Goal: Task Accomplishment & Management: Complete application form

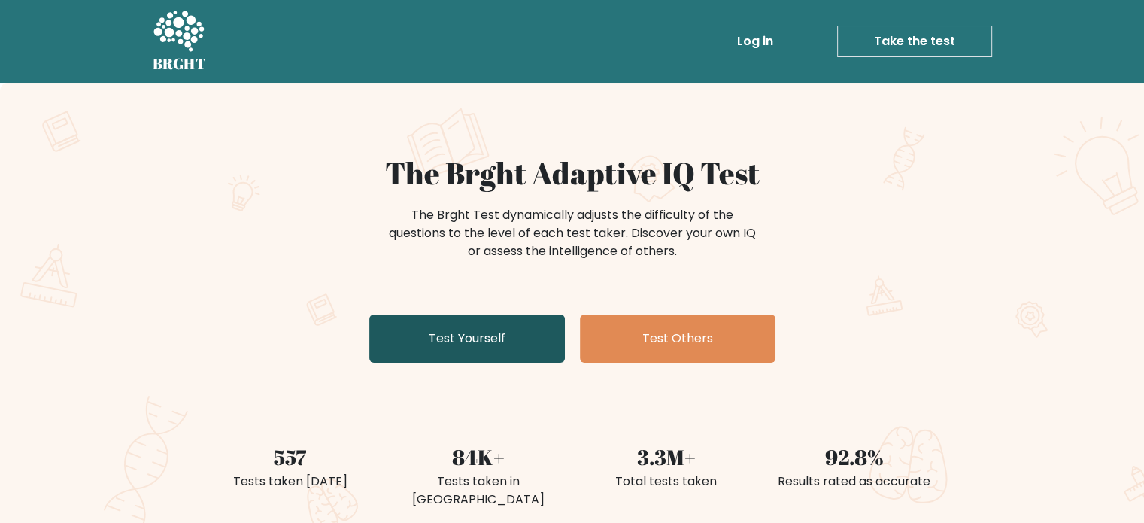
click at [522, 351] on link "Test Yourself" at bounding box center [467, 338] width 196 height 48
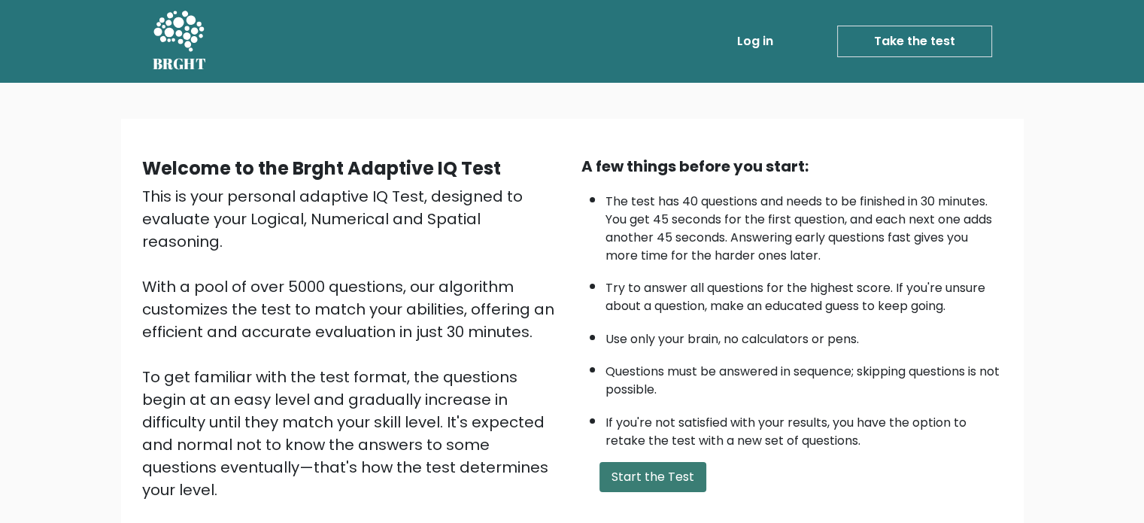
click at [659, 469] on button "Start the Test" at bounding box center [652, 477] width 107 height 30
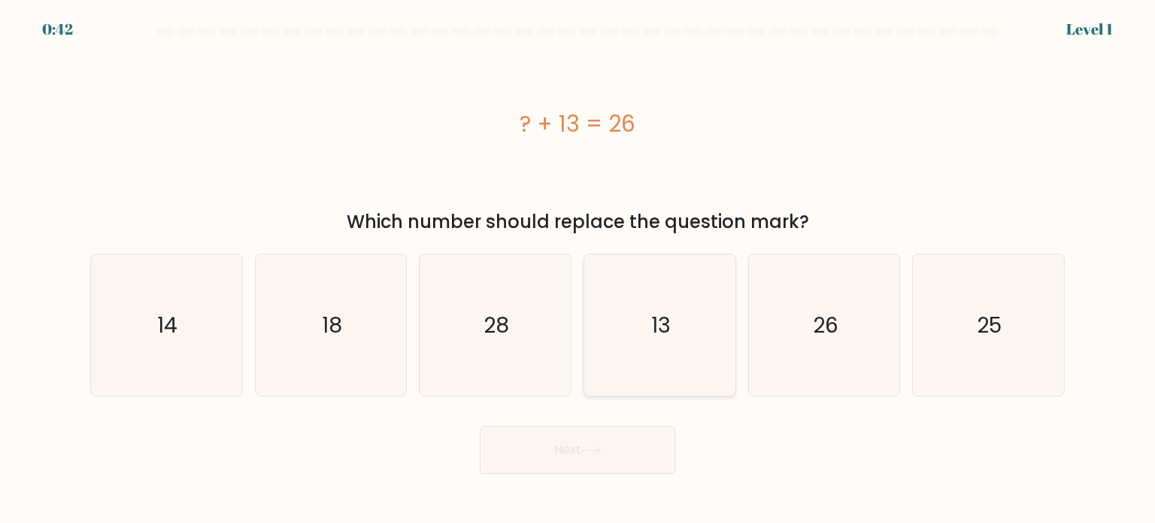
click at [651, 381] on icon "13" at bounding box center [659, 324] width 141 height 141
click at [578, 269] on input "d. 13" at bounding box center [578, 266] width 1 height 8
radio input "true"
click at [623, 434] on button "Next" at bounding box center [578, 450] width 196 height 48
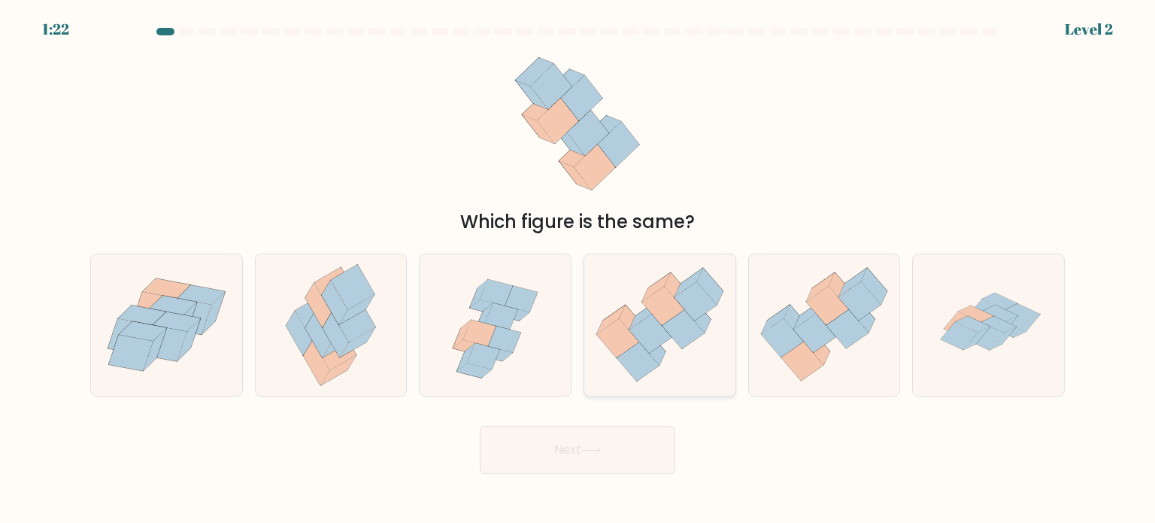
click at [639, 299] on icon at bounding box center [659, 324] width 151 height 130
click at [578, 269] on input "d." at bounding box center [578, 266] width 1 height 8
radio input "true"
click at [620, 448] on button "Next" at bounding box center [578, 450] width 196 height 48
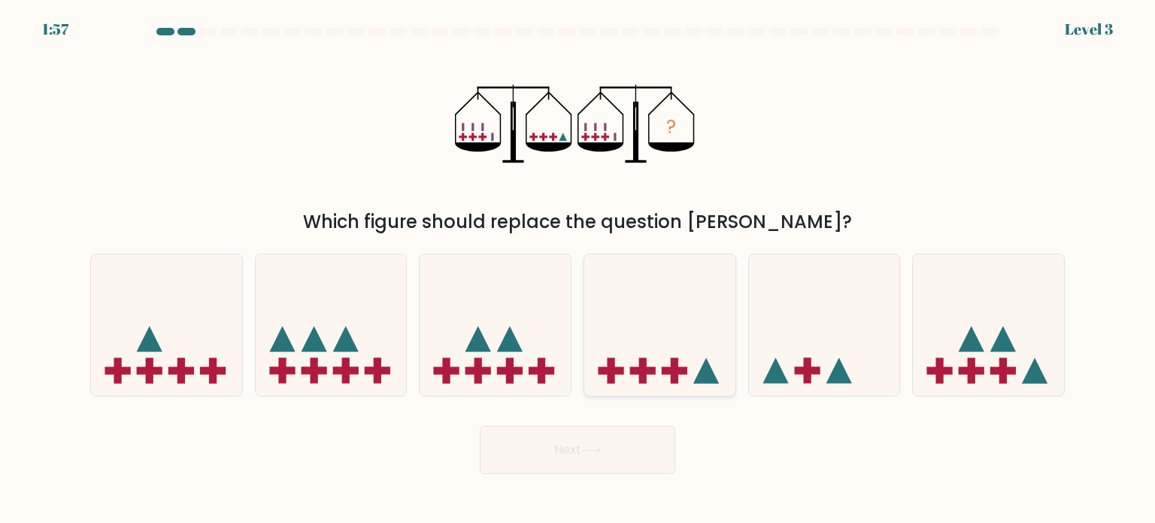
click at [678, 327] on icon at bounding box center [659, 325] width 151 height 125
click at [578, 269] on input "d." at bounding box center [578, 266] width 1 height 8
radio input "true"
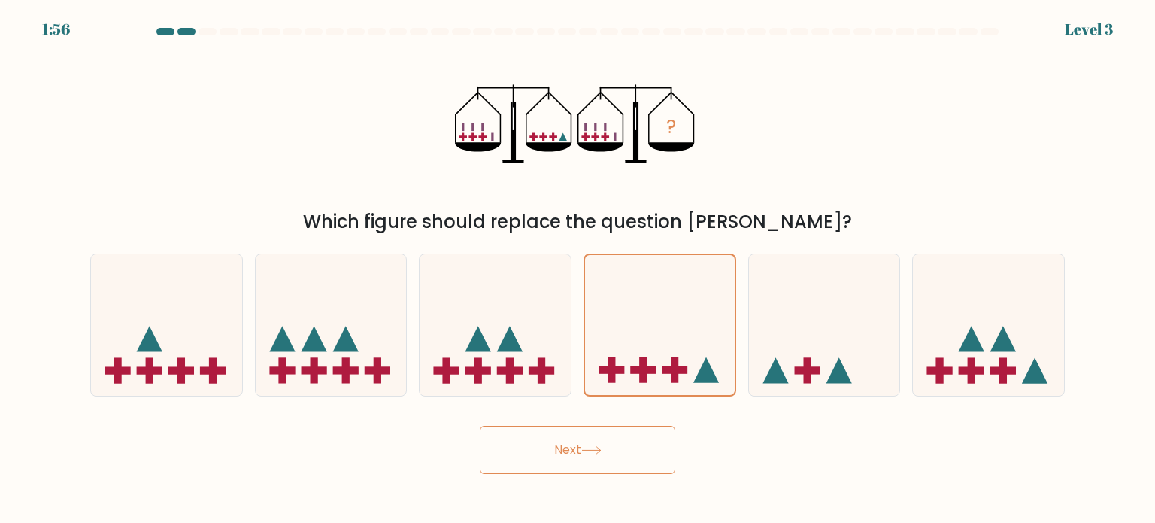
click at [630, 439] on button "Next" at bounding box center [578, 450] width 196 height 48
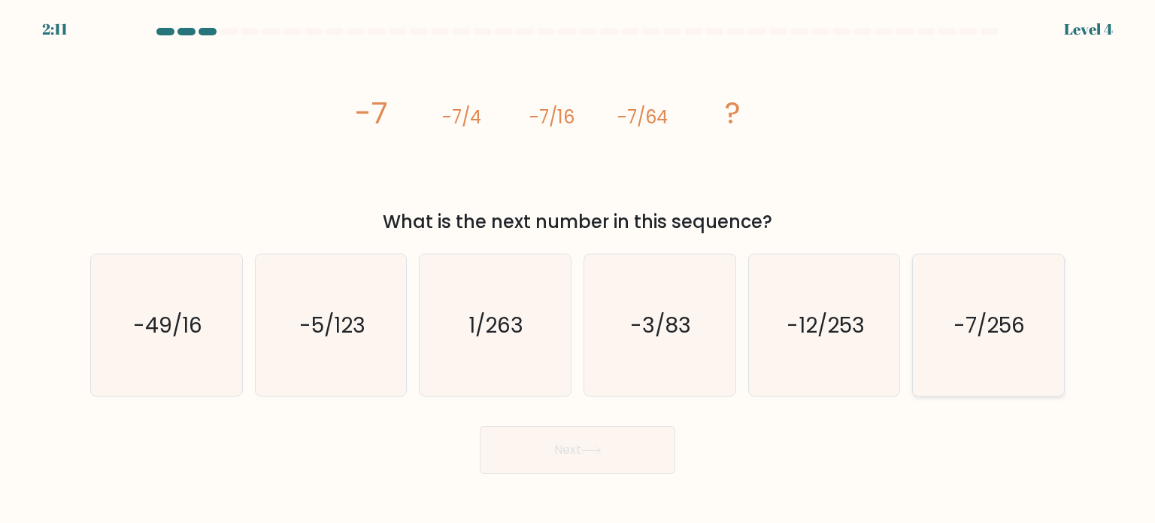
click at [926, 317] on icon "-7/256" at bounding box center [988, 324] width 141 height 141
click at [578, 269] on input "f. -7/256" at bounding box center [578, 266] width 1 height 8
radio input "true"
click at [648, 447] on button "Next" at bounding box center [578, 450] width 196 height 48
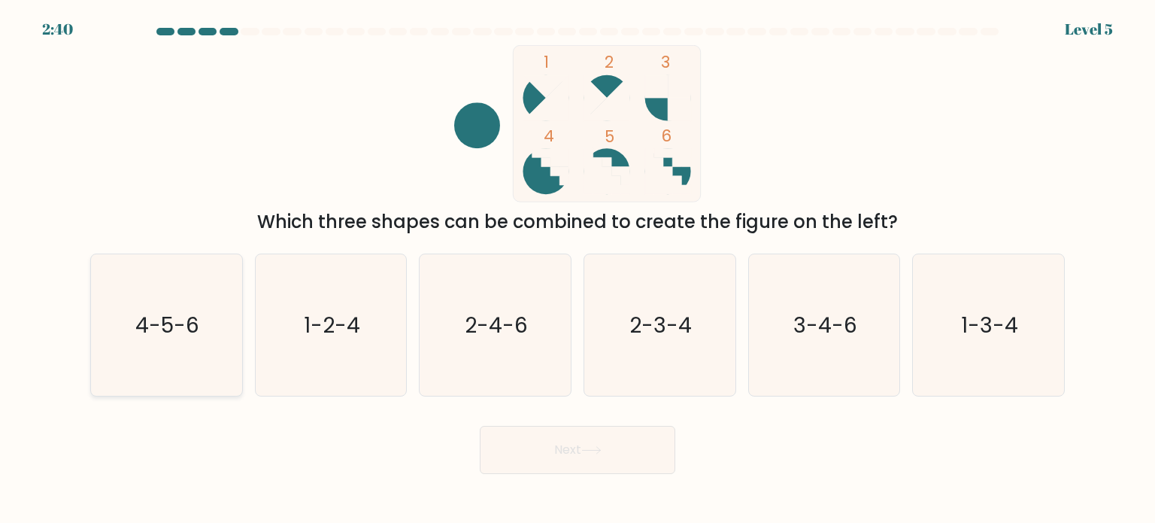
click at [174, 362] on icon "4-5-6" at bounding box center [166, 324] width 141 height 141
click at [578, 269] on input "a. 4-5-6" at bounding box center [578, 266] width 1 height 8
radio input "true"
click at [480, 426] on button "Next" at bounding box center [578, 450] width 196 height 48
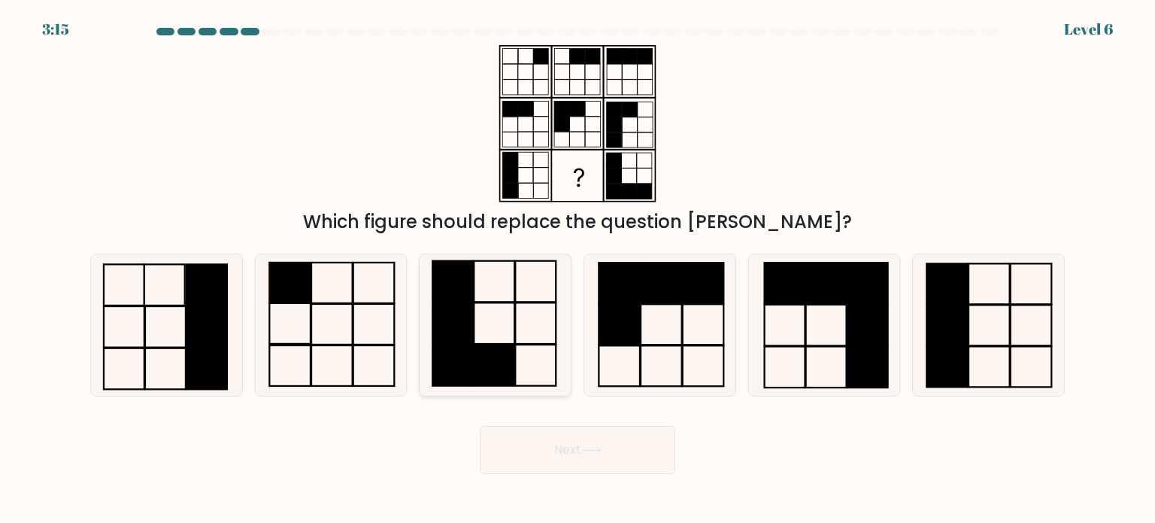
click at [523, 357] on icon at bounding box center [494, 324] width 141 height 141
click at [578, 269] on input "c." at bounding box center [578, 266] width 1 height 8
radio input "true"
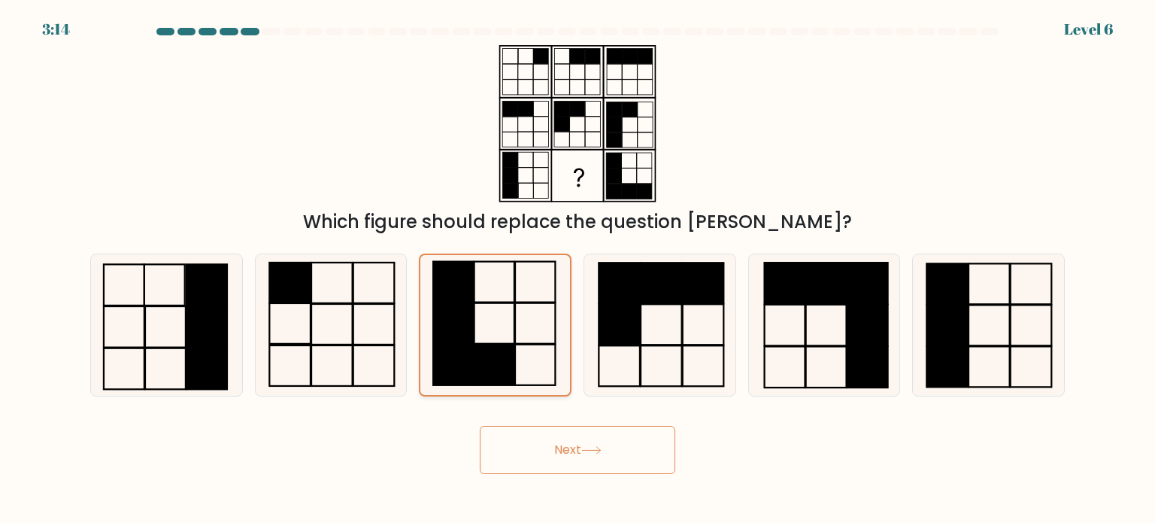
click at [480, 426] on button "Next" at bounding box center [578, 450] width 196 height 48
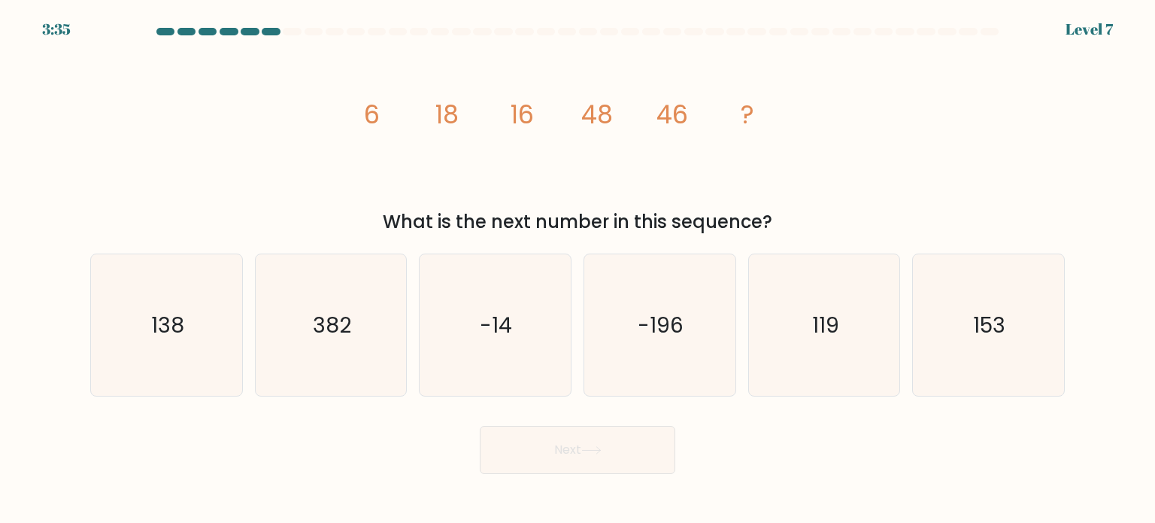
click at [918, 423] on div "Next" at bounding box center [577, 443] width 993 height 59
click at [190, 317] on icon "138" at bounding box center [166, 324] width 141 height 141
click at [578, 269] on input "a. 138" at bounding box center [578, 266] width 1 height 8
radio input "true"
click at [480, 426] on button "Next" at bounding box center [578, 450] width 196 height 48
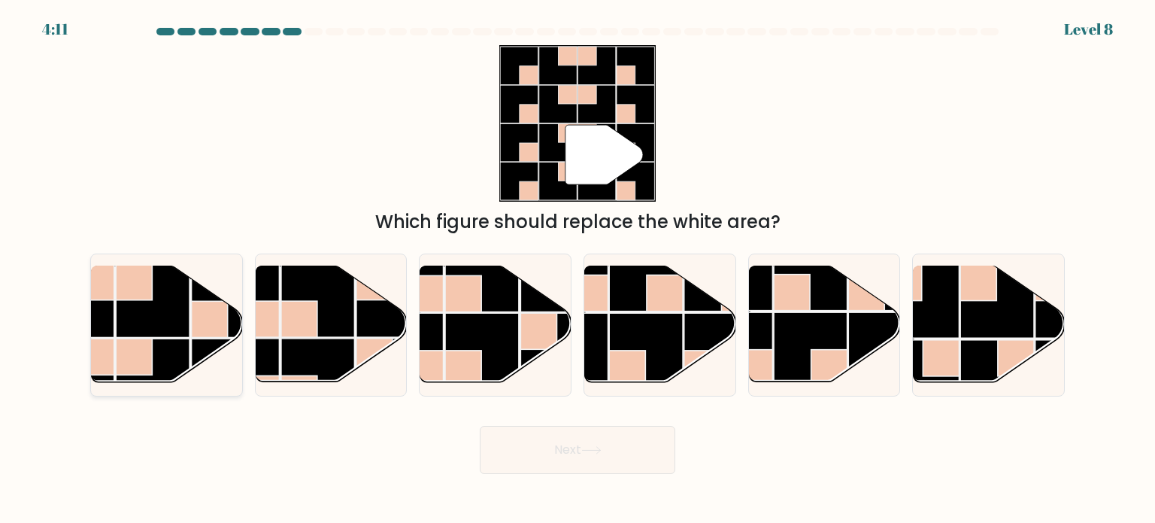
click at [153, 313] on rect at bounding box center [153, 301] width 74 height 74
click at [578, 269] on input "a." at bounding box center [578, 266] width 1 height 8
radio input "true"
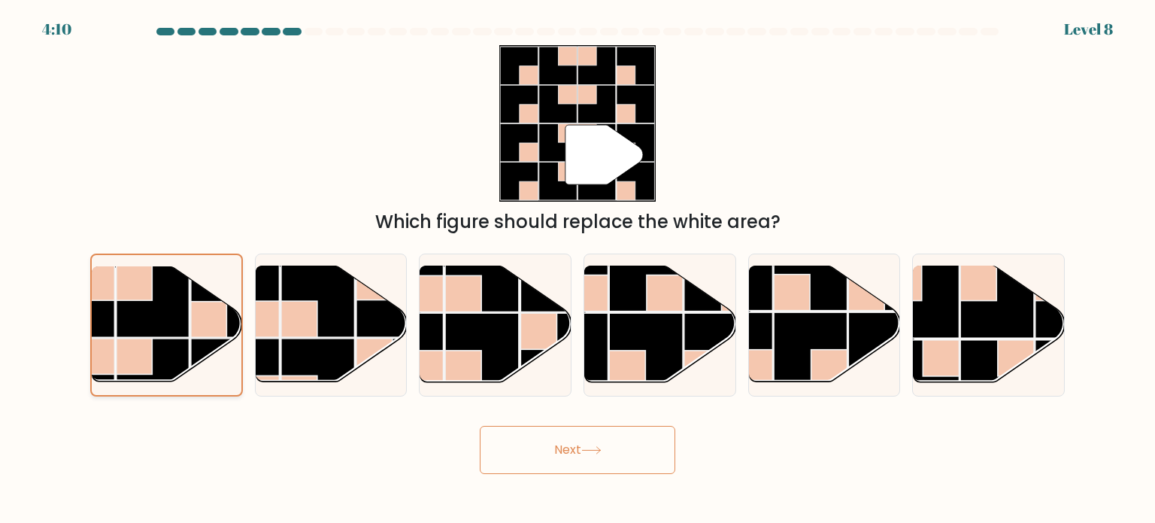
click at [480, 426] on button "Next" at bounding box center [578, 450] width 196 height 48
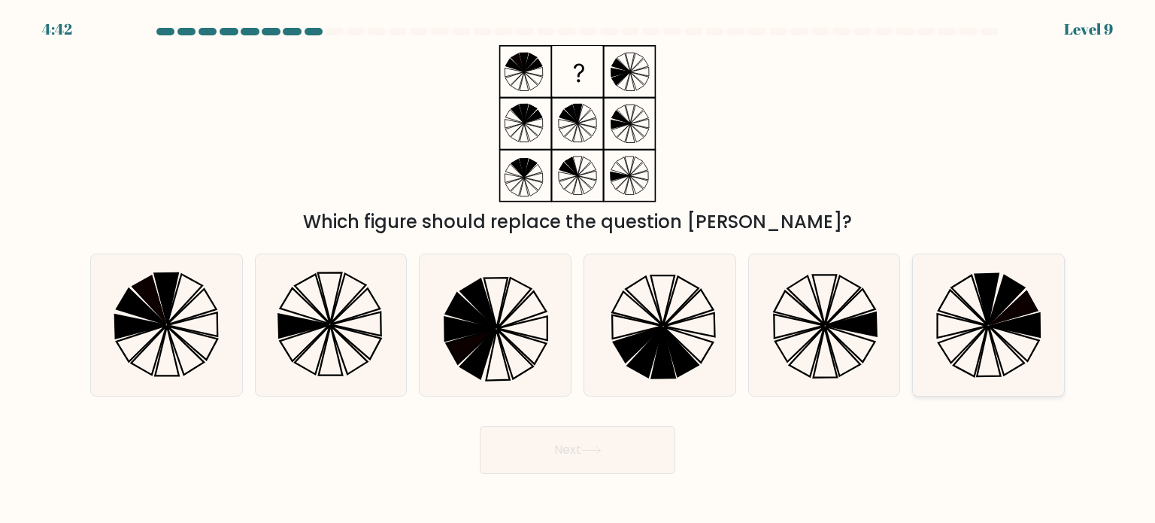
click at [947, 353] on icon at bounding box center [988, 324] width 141 height 141
click at [578, 269] on input "f." at bounding box center [578, 266] width 1 height 8
radio input "true"
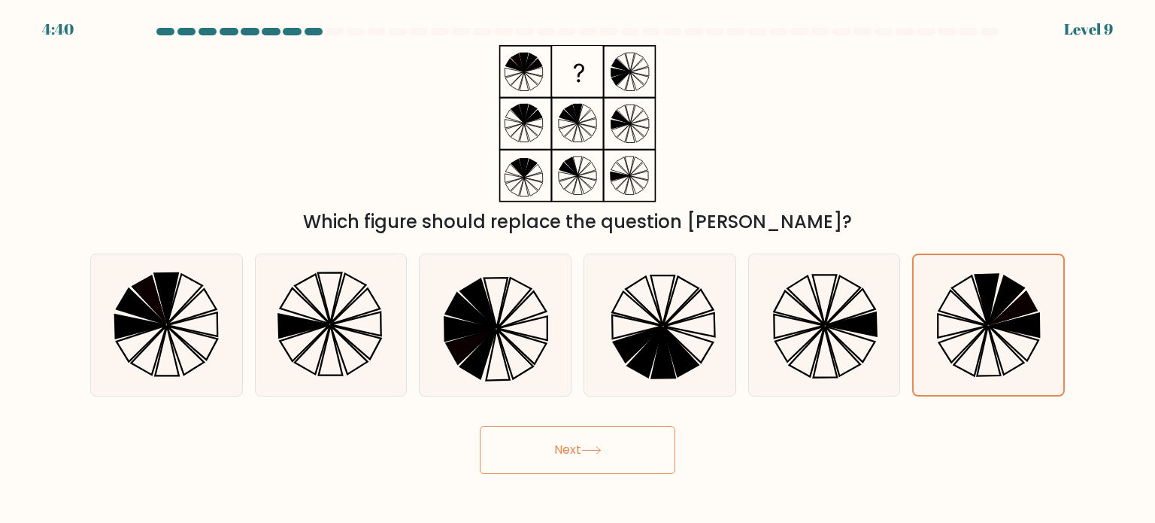
click at [623, 467] on button "Next" at bounding box center [578, 450] width 196 height 48
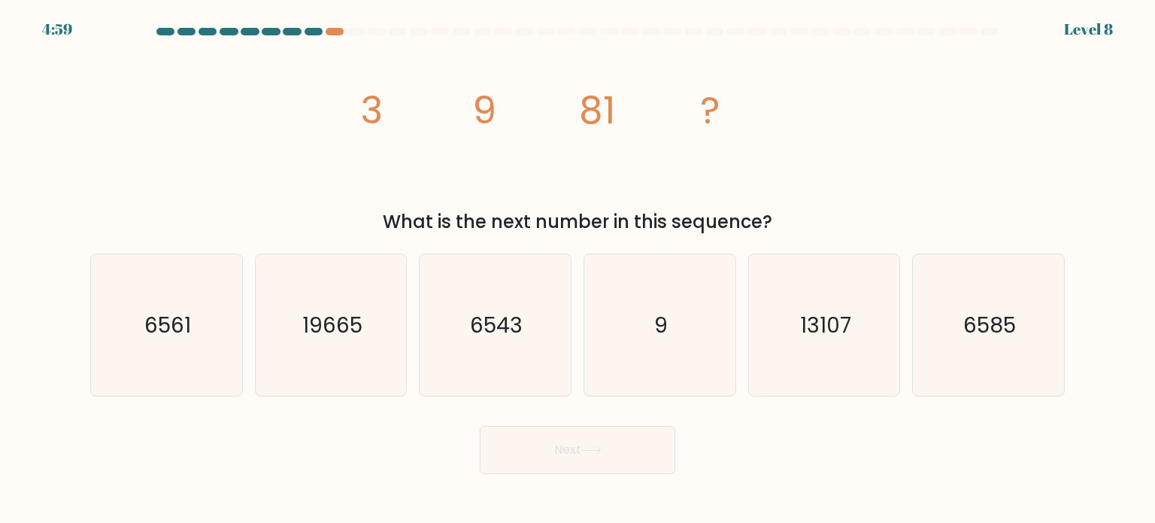
click at [442, 429] on div "Next" at bounding box center [577, 443] width 993 height 59
click at [175, 348] on icon "6561" at bounding box center [166, 324] width 141 height 141
click at [578, 269] on input "a. 6561" at bounding box center [578, 266] width 1 height 8
radio input "true"
click at [480, 426] on button "Next" at bounding box center [578, 450] width 196 height 48
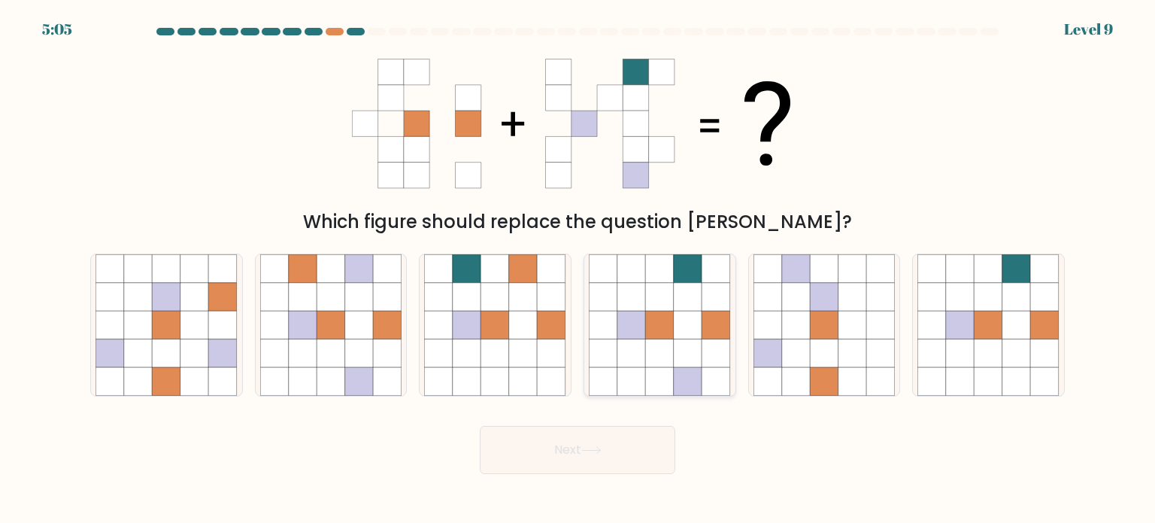
click at [626, 363] on icon at bounding box center [632, 352] width 29 height 29
click at [578, 269] on input "d." at bounding box center [578, 266] width 1 height 8
radio input "true"
click at [606, 444] on button "Next" at bounding box center [578, 450] width 196 height 48
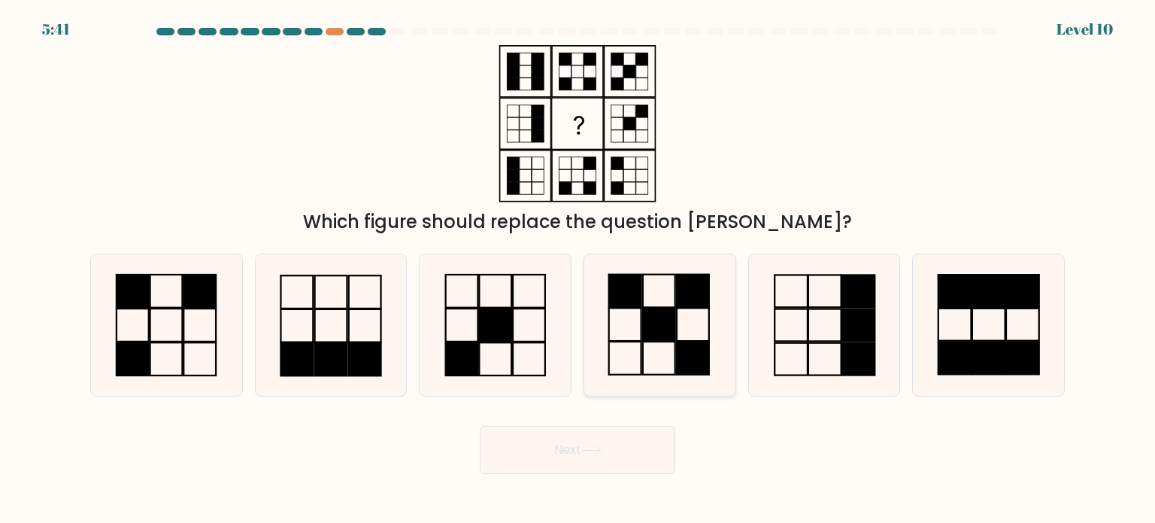
click at [624, 360] on icon at bounding box center [659, 324] width 141 height 141
click at [578, 269] on input "d." at bounding box center [578, 266] width 1 height 8
radio input "true"
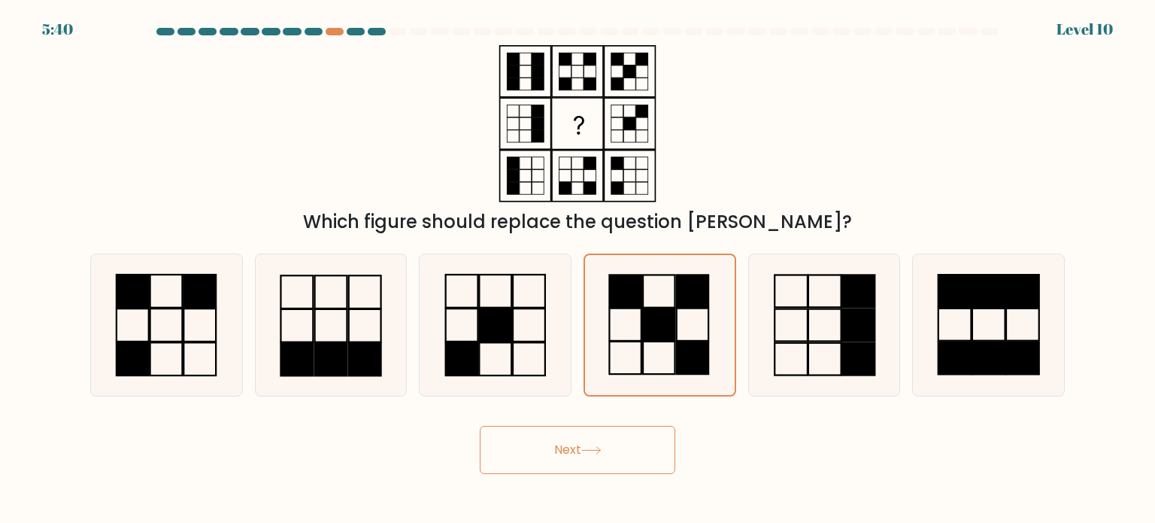
click at [610, 453] on button "Next" at bounding box center [578, 450] width 196 height 48
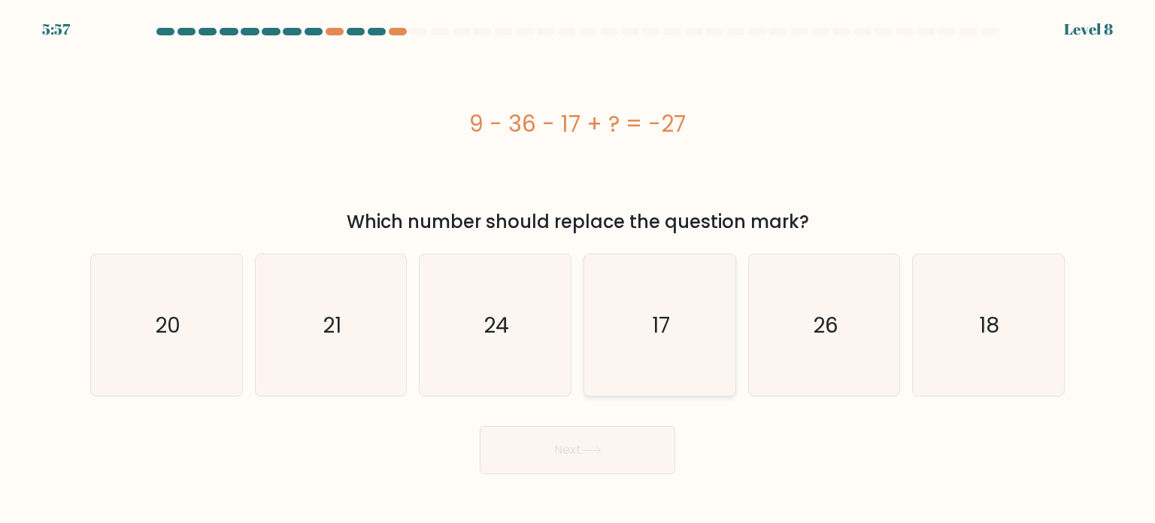
click at [635, 378] on icon "17" at bounding box center [659, 324] width 141 height 141
click at [578, 269] on input "d. 17" at bounding box center [578, 266] width 1 height 8
radio input "true"
click at [608, 430] on button "Next" at bounding box center [578, 450] width 196 height 48
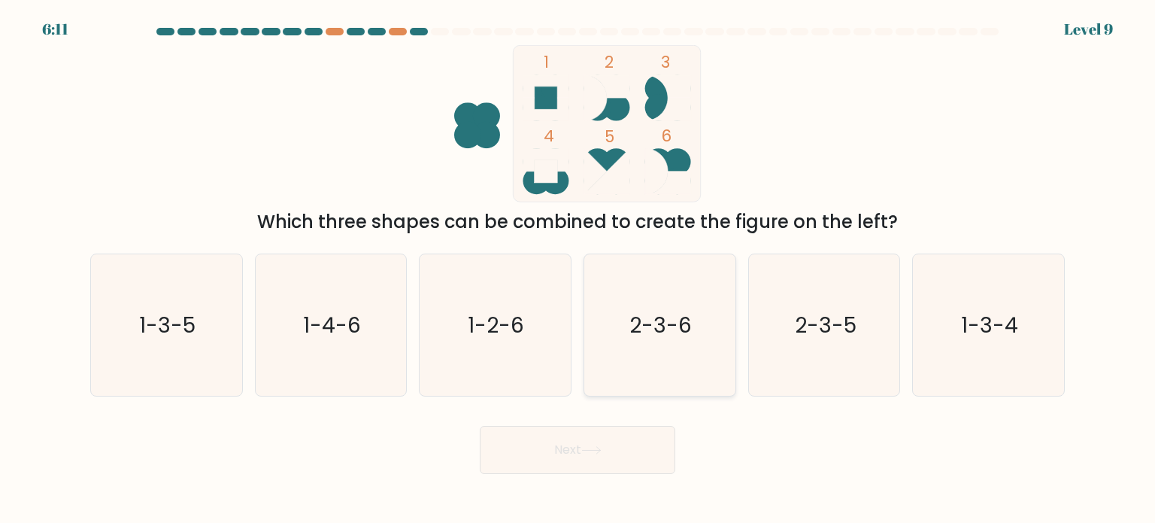
click at [677, 360] on icon "2-3-6" at bounding box center [659, 324] width 141 height 141
click at [578, 269] on input "d. 2-3-6" at bounding box center [578, 266] width 1 height 8
radio input "true"
click at [480, 426] on button "Next" at bounding box center [578, 450] width 196 height 48
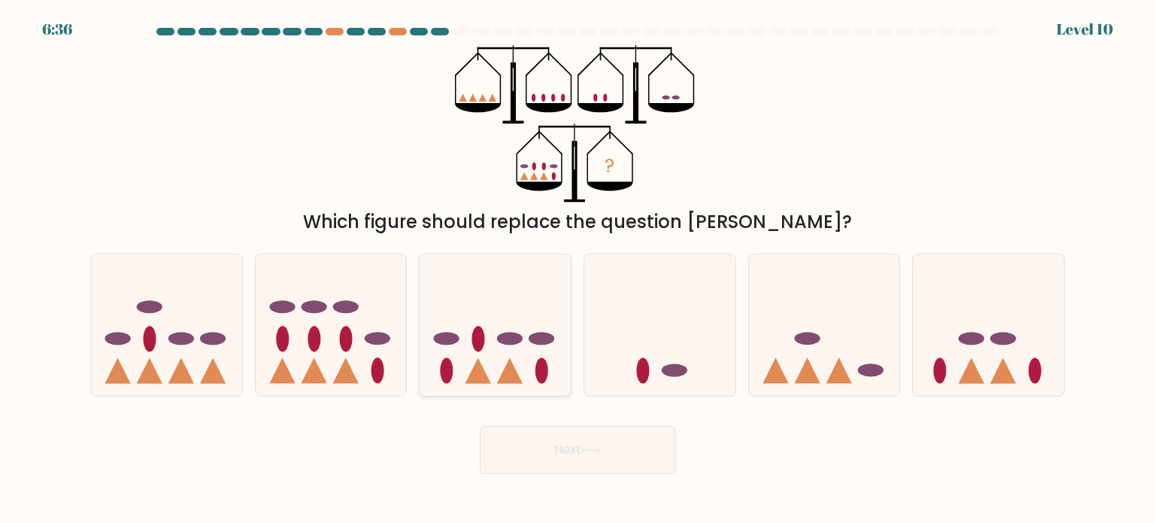
click at [502, 354] on icon at bounding box center [495, 325] width 151 height 125
click at [578, 269] on input "c." at bounding box center [578, 266] width 1 height 8
radio input "true"
click at [480, 426] on button "Next" at bounding box center [578, 450] width 196 height 48
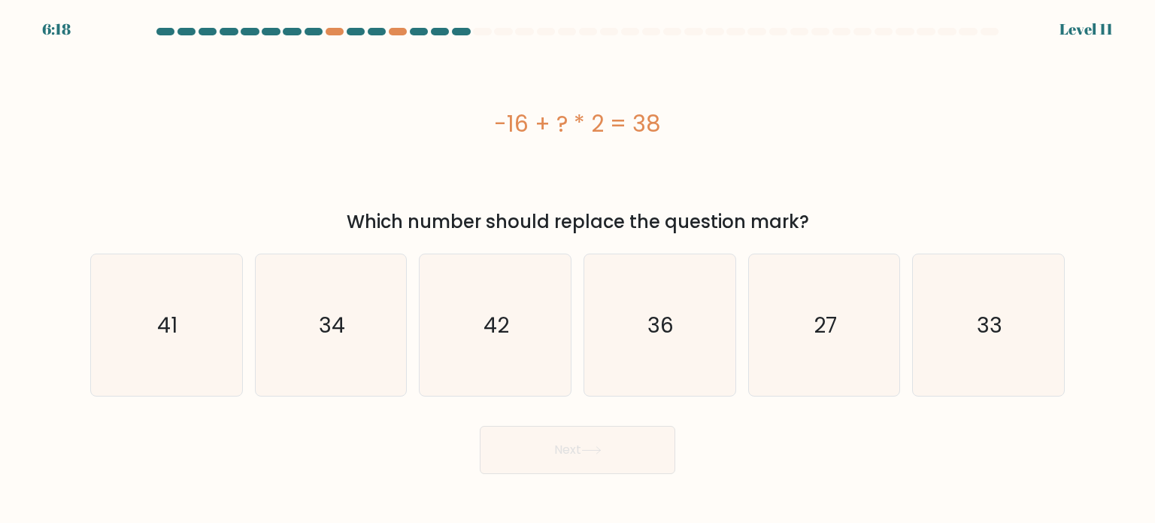
click at [814, 493] on body "6:18 Level 11" at bounding box center [577, 261] width 1155 height 523
click at [882, 315] on icon "27" at bounding box center [824, 324] width 141 height 141
click at [578, 269] on input "e. 27" at bounding box center [578, 266] width 1 height 8
radio input "true"
click at [636, 454] on button "Next" at bounding box center [578, 450] width 196 height 48
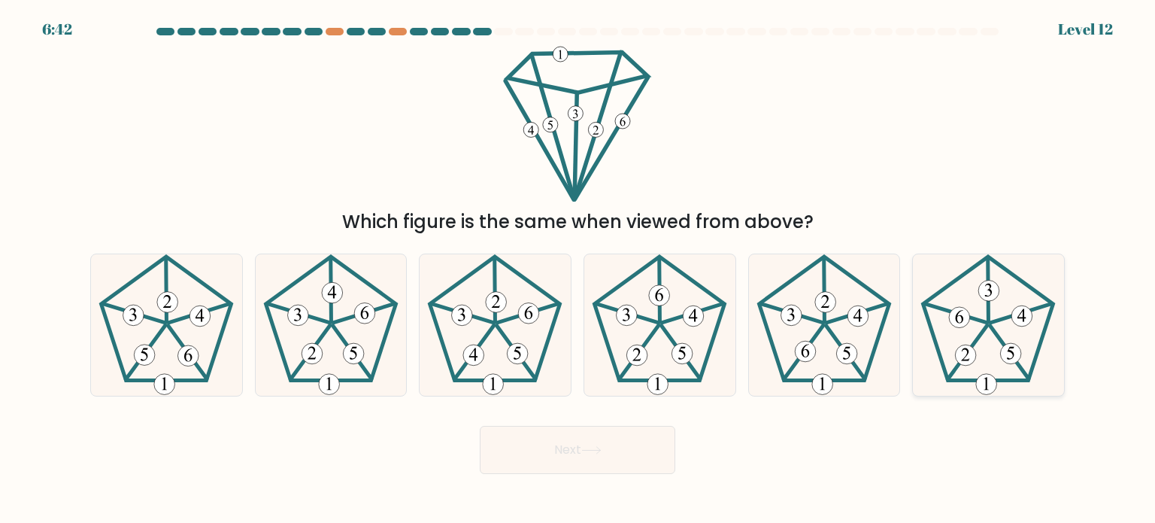
click at [954, 339] on icon at bounding box center [988, 324] width 141 height 141
click at [578, 269] on input "f." at bounding box center [578, 266] width 1 height 8
radio input "true"
click at [480, 426] on button "Next" at bounding box center [578, 450] width 196 height 48
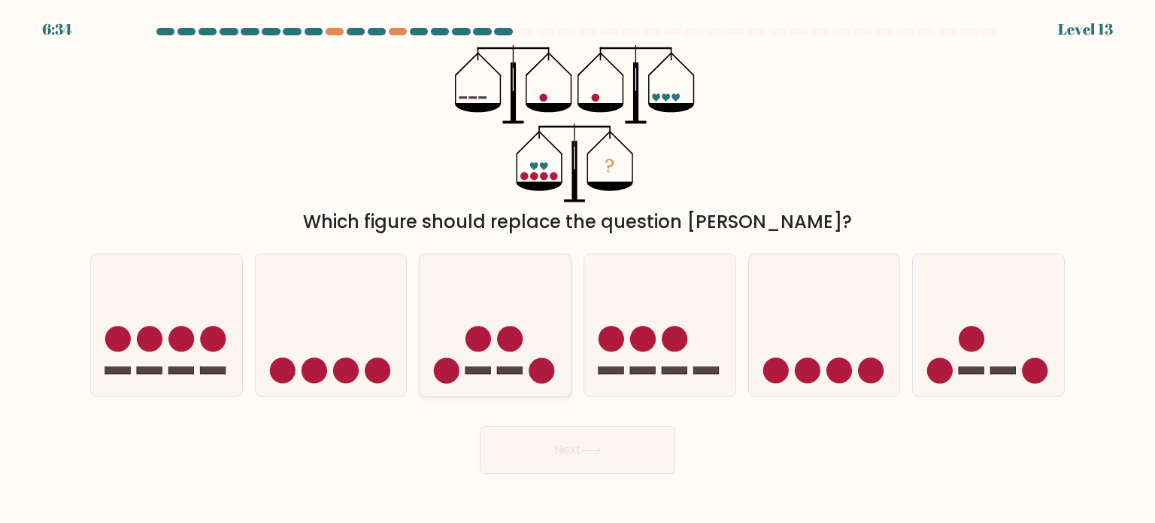
click at [493, 323] on icon at bounding box center [495, 325] width 151 height 125
click at [578, 269] on input "c." at bounding box center [578, 266] width 1 height 8
radio input "true"
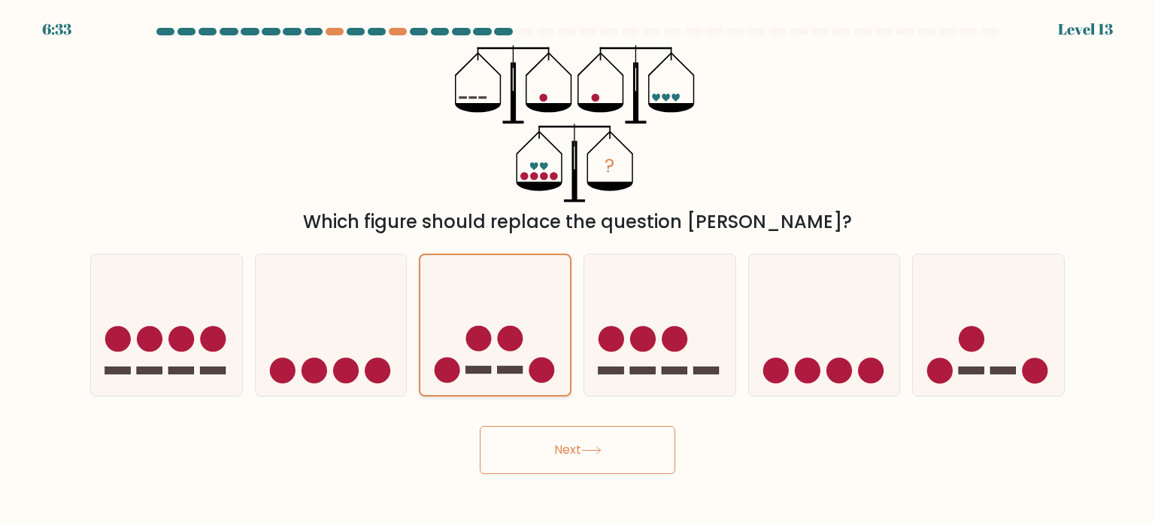
click at [480, 426] on button "Next" at bounding box center [578, 450] width 196 height 48
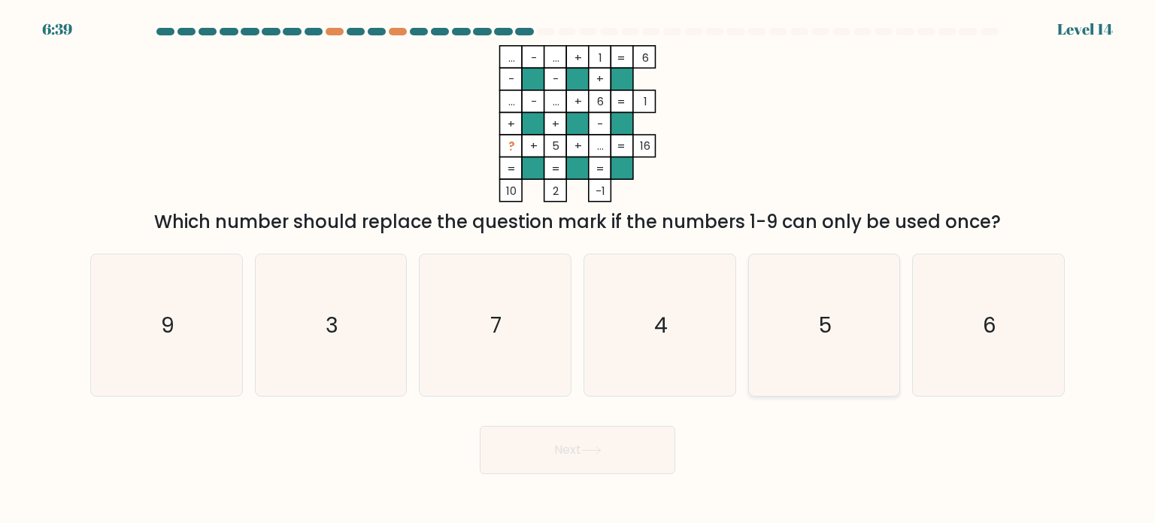
click at [769, 369] on icon "5" at bounding box center [824, 324] width 141 height 141
click at [578, 269] on input "e. 5" at bounding box center [578, 266] width 1 height 8
radio input "true"
click at [631, 450] on button "Next" at bounding box center [578, 450] width 196 height 48
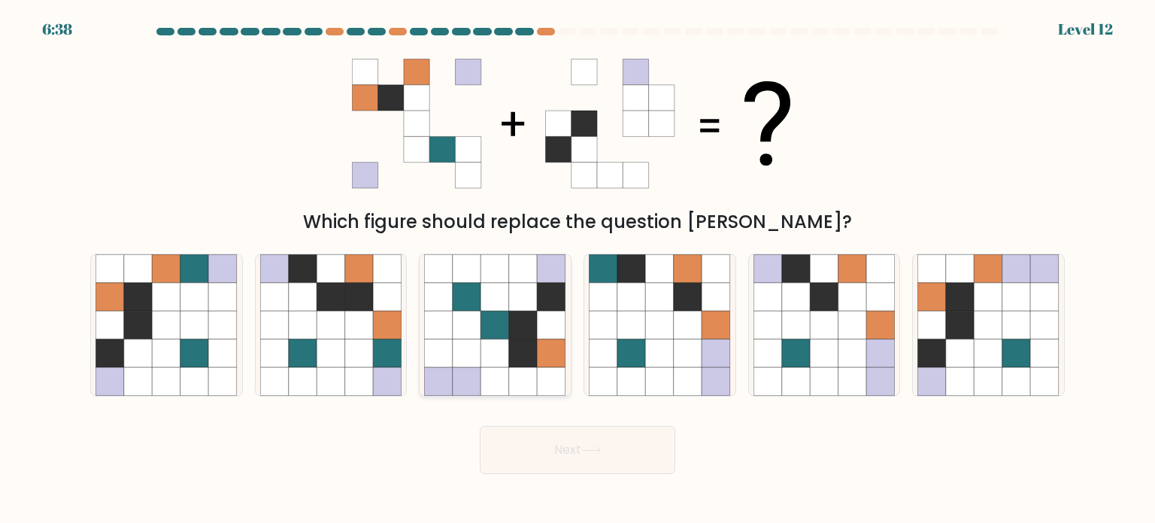
click at [520, 366] on icon at bounding box center [523, 352] width 29 height 29
click at [578, 269] on input "c." at bounding box center [578, 266] width 1 height 8
radio input "true"
click at [569, 446] on button "Next" at bounding box center [578, 450] width 196 height 48
